Goal: Information Seeking & Learning: Compare options

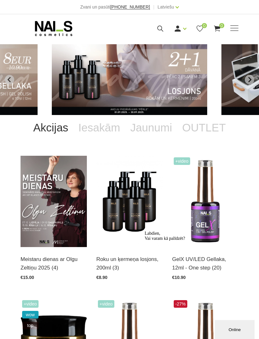
click at [230, 34] on div "Manikīrs Gēllakas Bāzes, topi un praimeri Gēlu sistēmas Dizaina sistēmas Dažādi…" at bounding box center [130, 29] width 218 height 16
click at [157, 28] on icon at bounding box center [160, 29] width 8 height 8
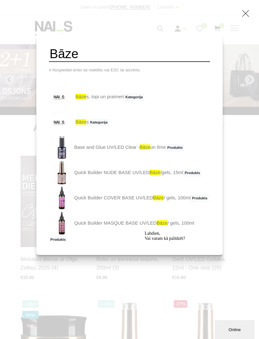
type input "Bāze"
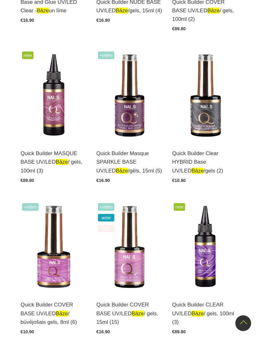
scroll to position [304, 0]
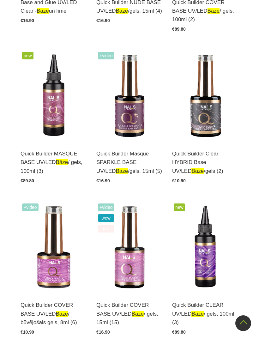
click at [237, 99] on img at bounding box center [205, 95] width 66 height 91
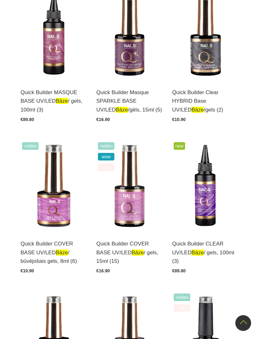
scroll to position [366, 0]
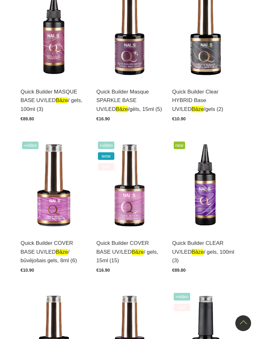
click at [131, 227] on img at bounding box center [129, 185] width 66 height 91
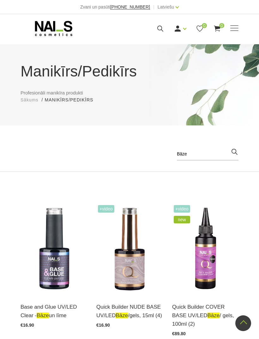
scroll to position [386, 0]
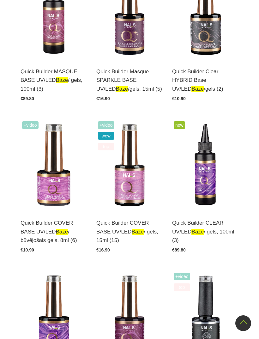
click at [60, 193] on img at bounding box center [54, 165] width 66 height 91
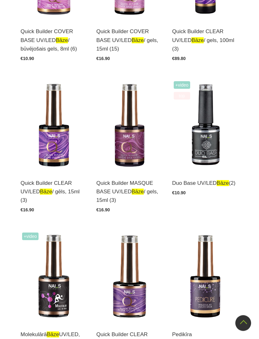
scroll to position [578, 0]
click at [136, 149] on img at bounding box center [129, 125] width 66 height 91
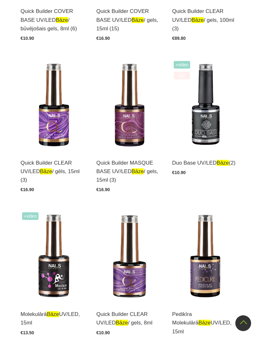
click at [57, 138] on img at bounding box center [54, 104] width 66 height 91
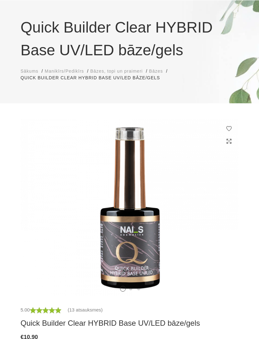
scroll to position [34, 0]
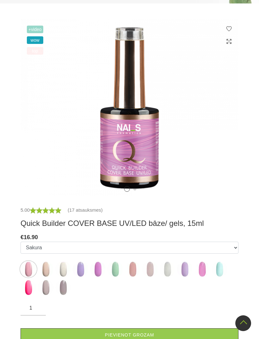
scroll to position [143, 0]
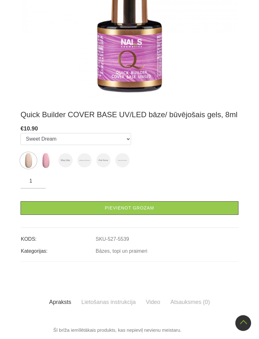
scroll to position [263, 0]
click at [69, 156] on img at bounding box center [65, 160] width 14 height 14
select select "6443"
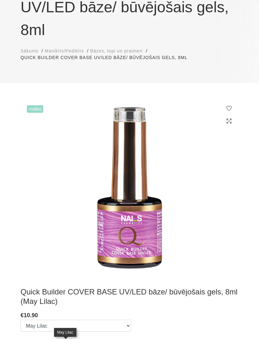
scroll to position [83, 0]
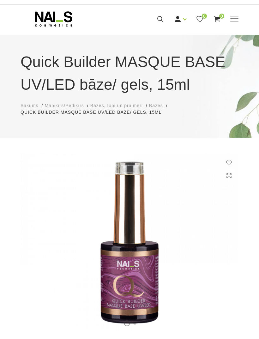
scroll to position [5, 0]
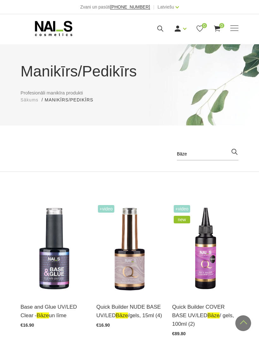
scroll to position [598, 0]
